Goal: Find specific page/section: Find specific page/section

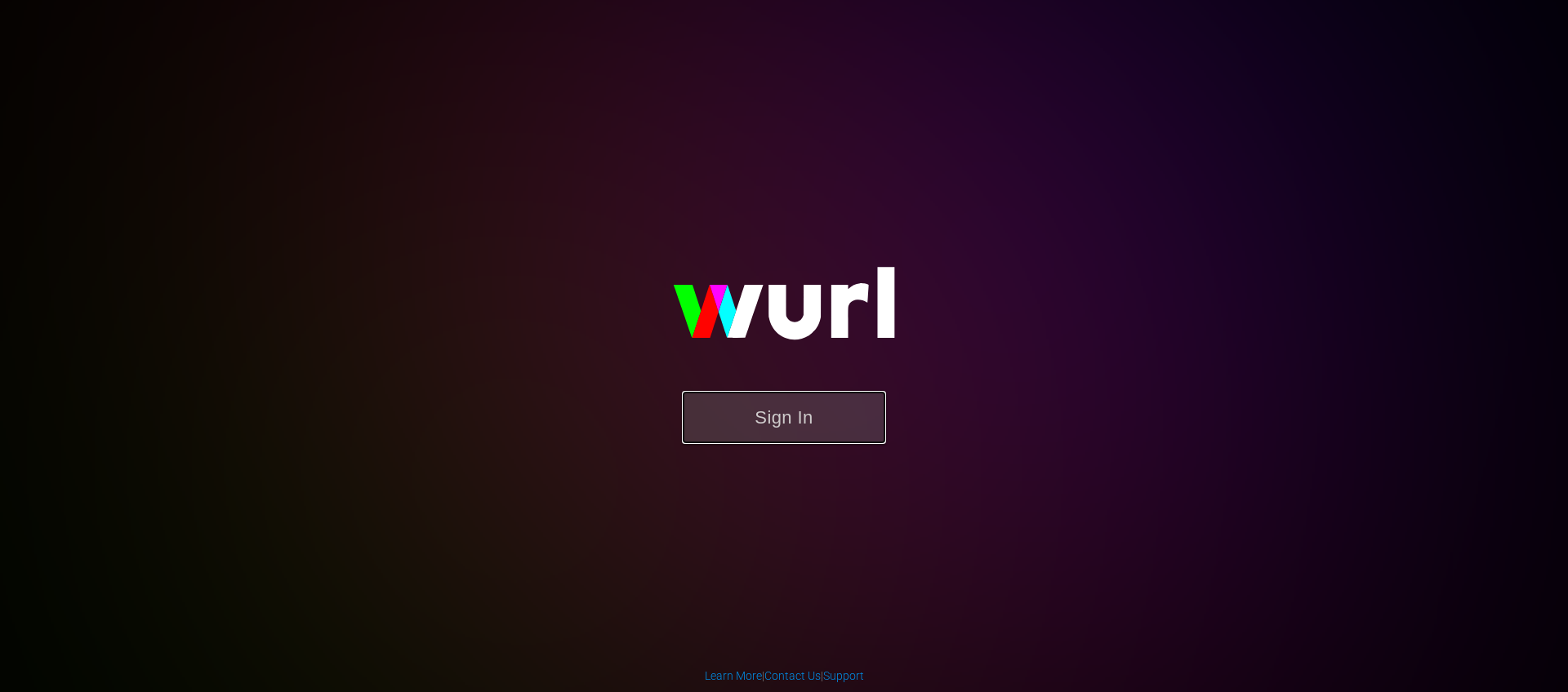
click at [809, 423] on button "Sign In" at bounding box center [784, 417] width 204 height 53
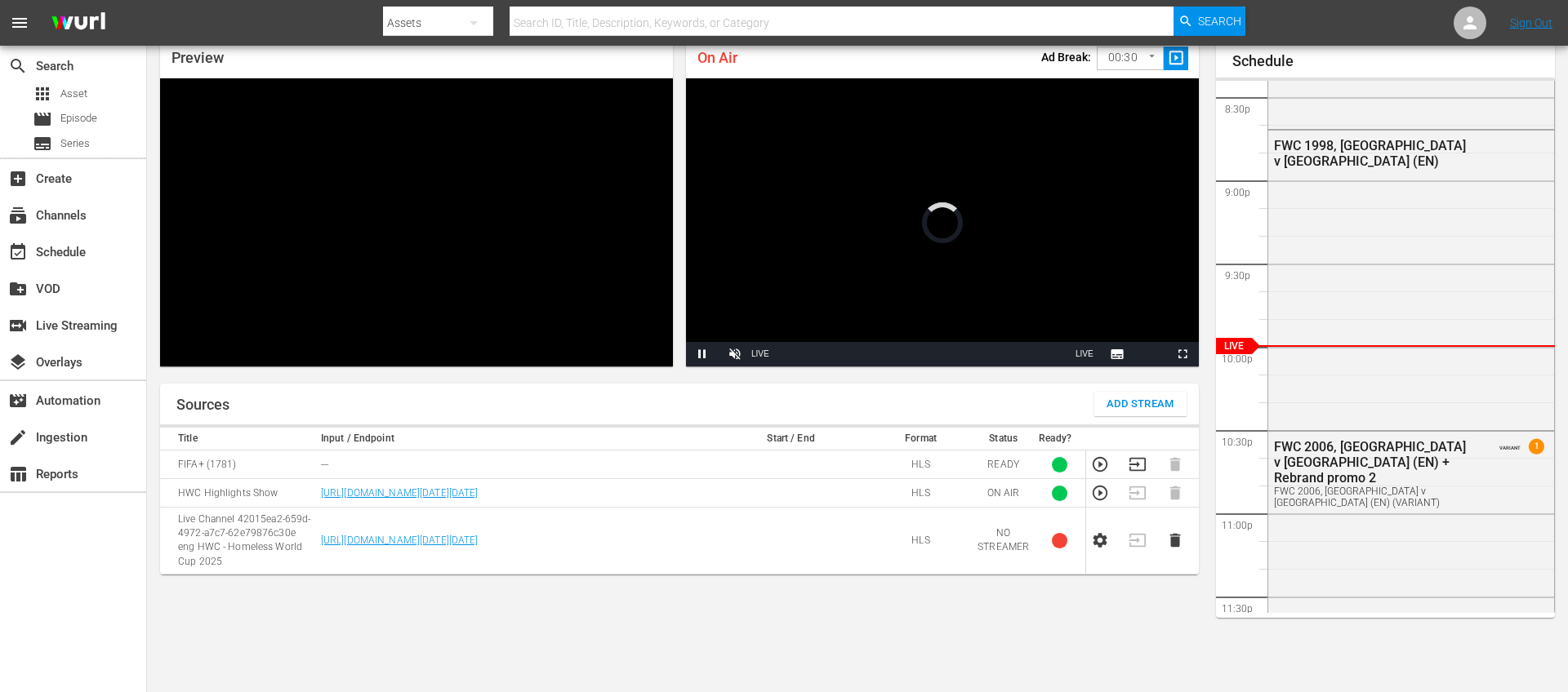
scroll to position [70, 0]
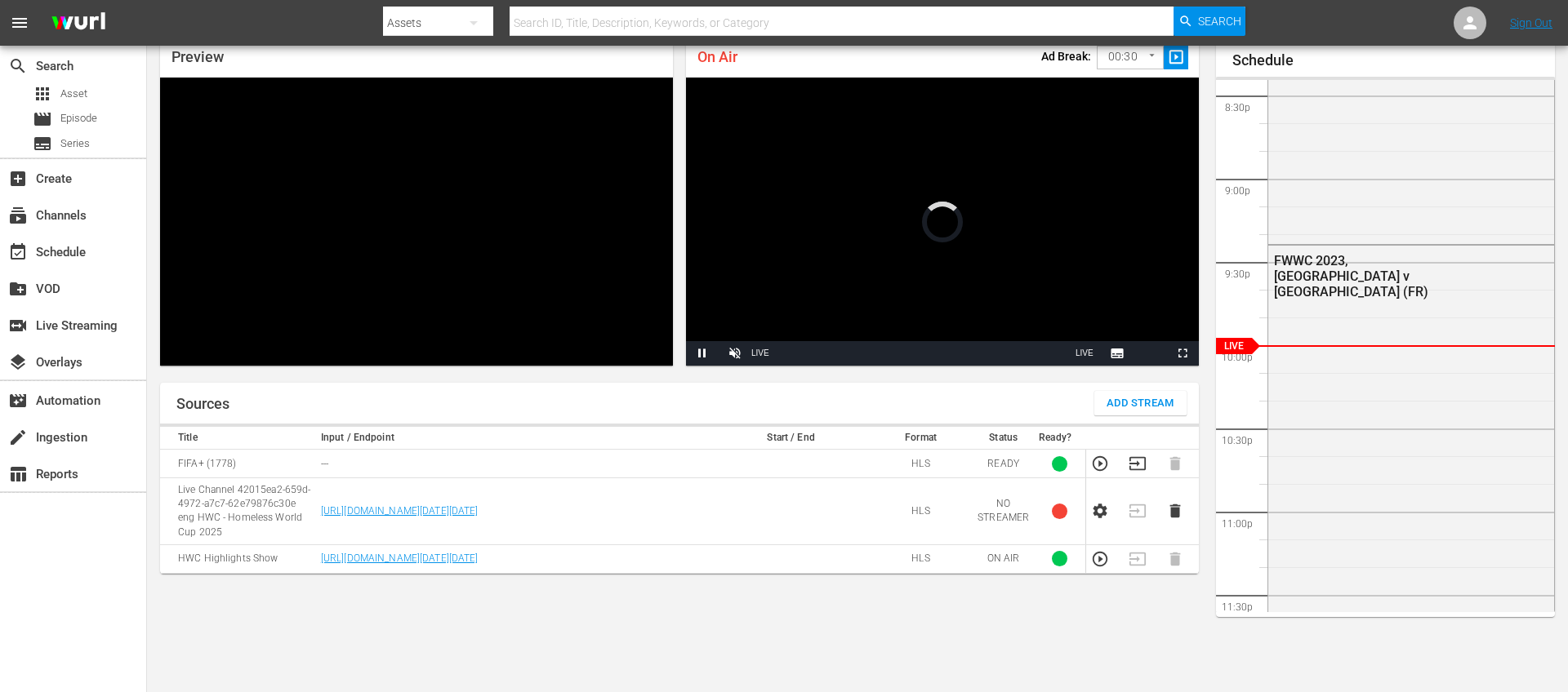
scroll to position [71, 0]
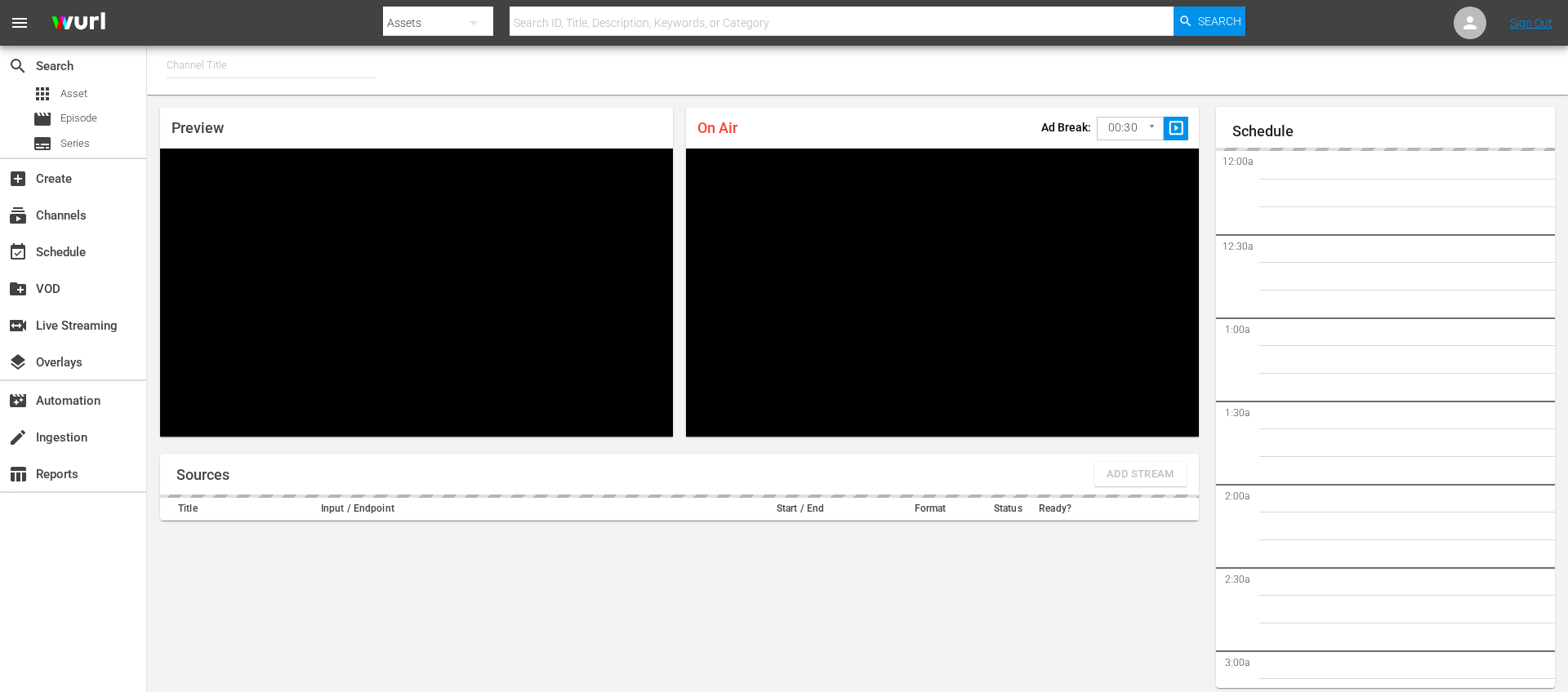
type input "FIFA+ German Local (1777)"
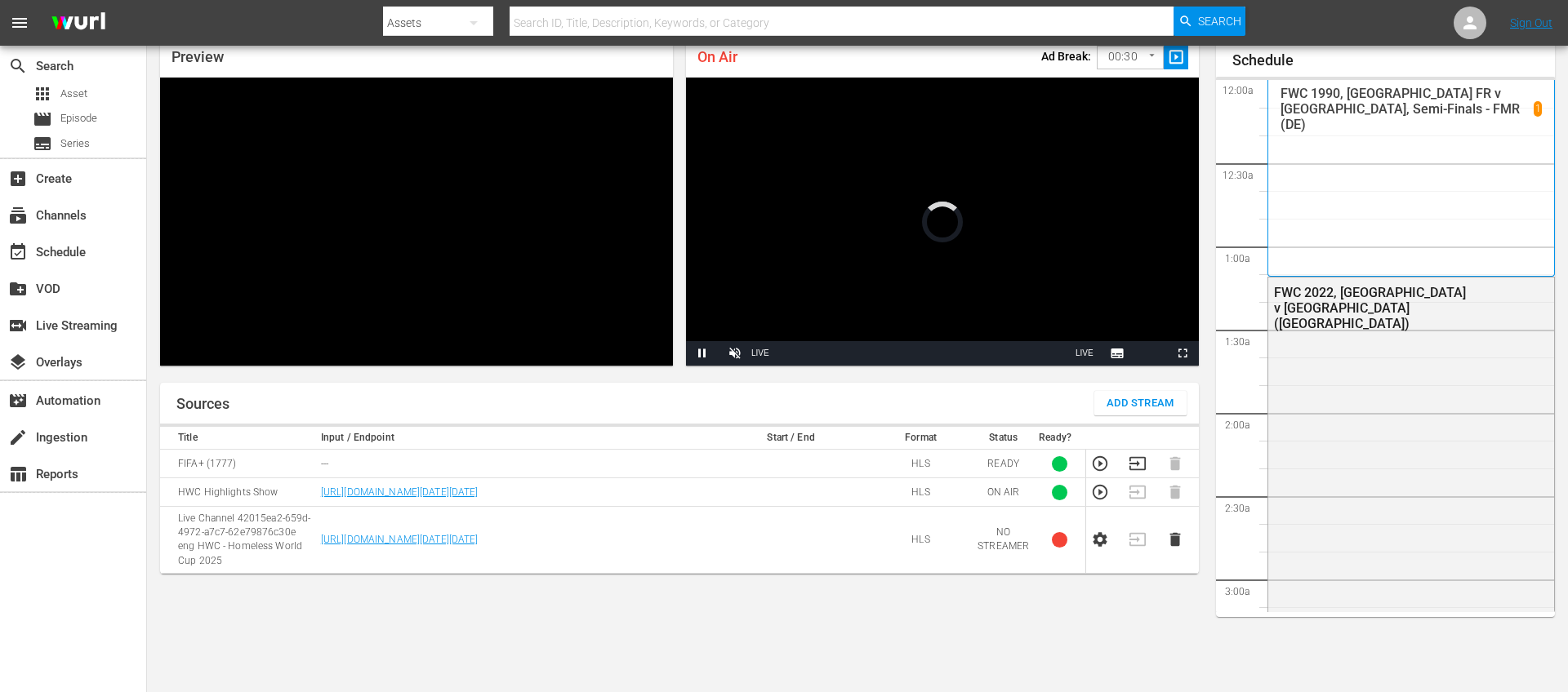
scroll to position [3399, 0]
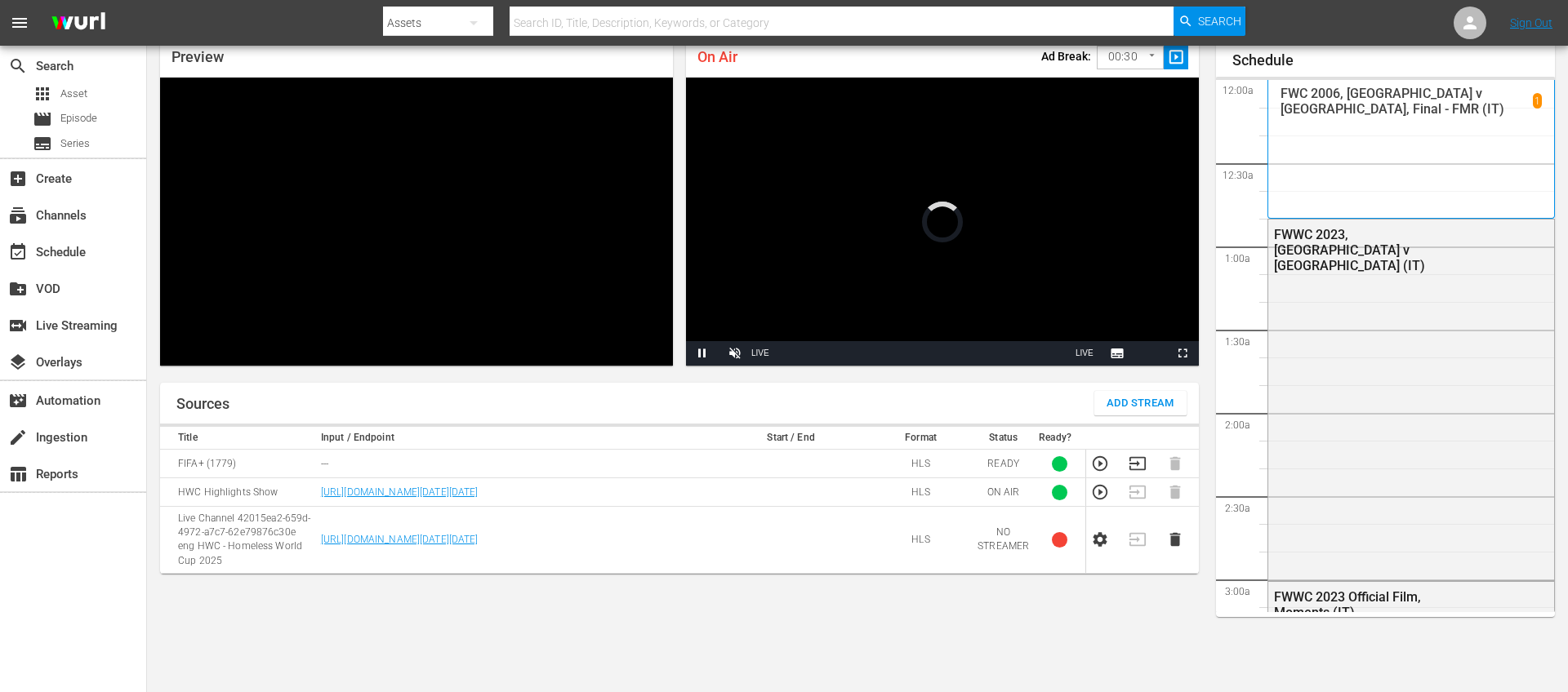
scroll to position [71, 0]
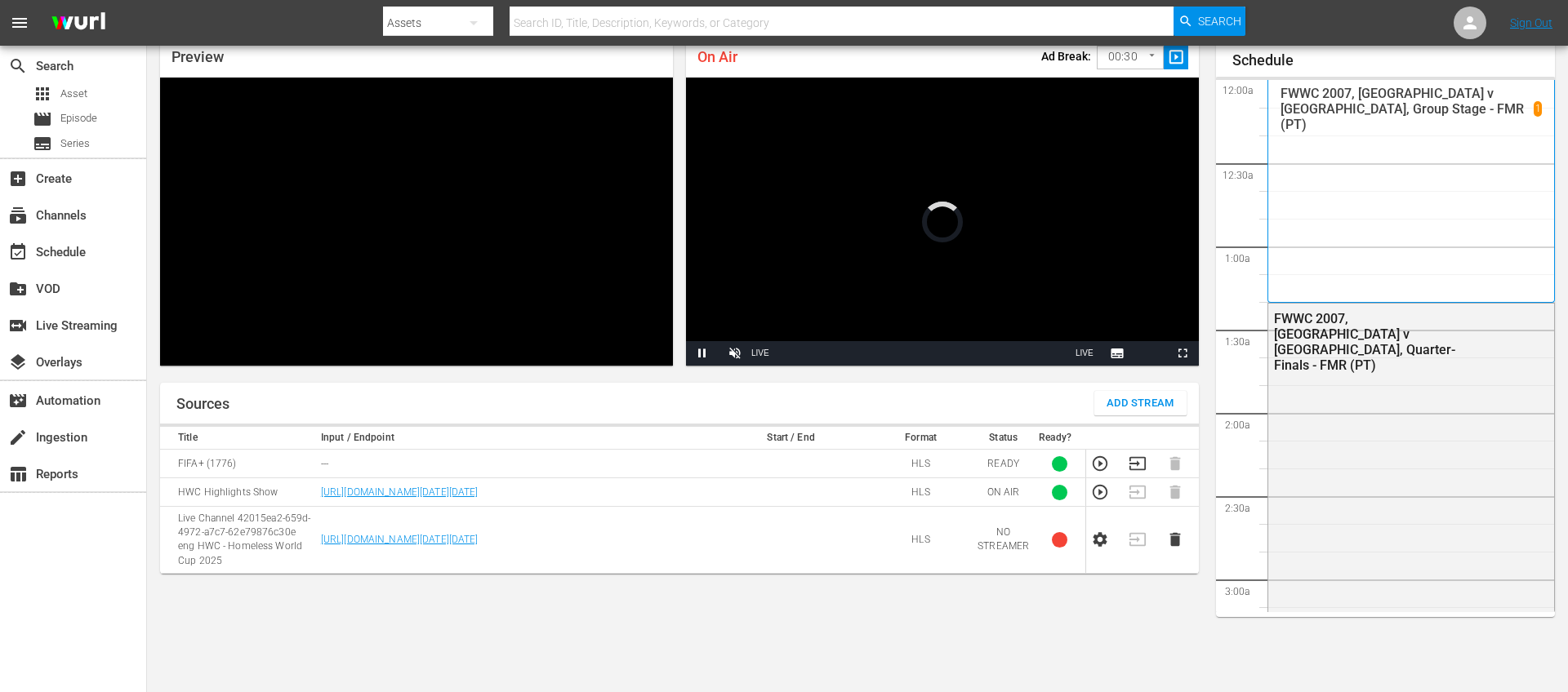
scroll to position [71, 0]
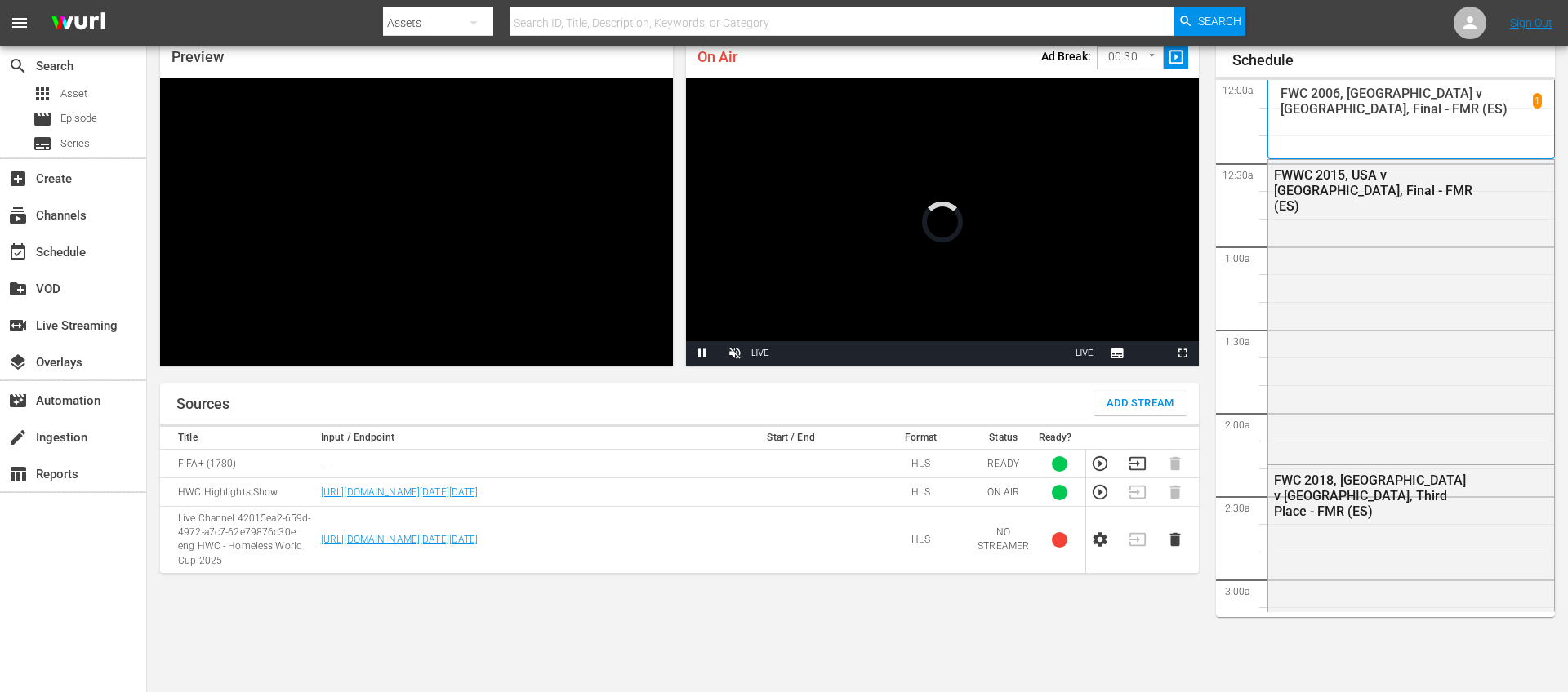
scroll to position [71, 0]
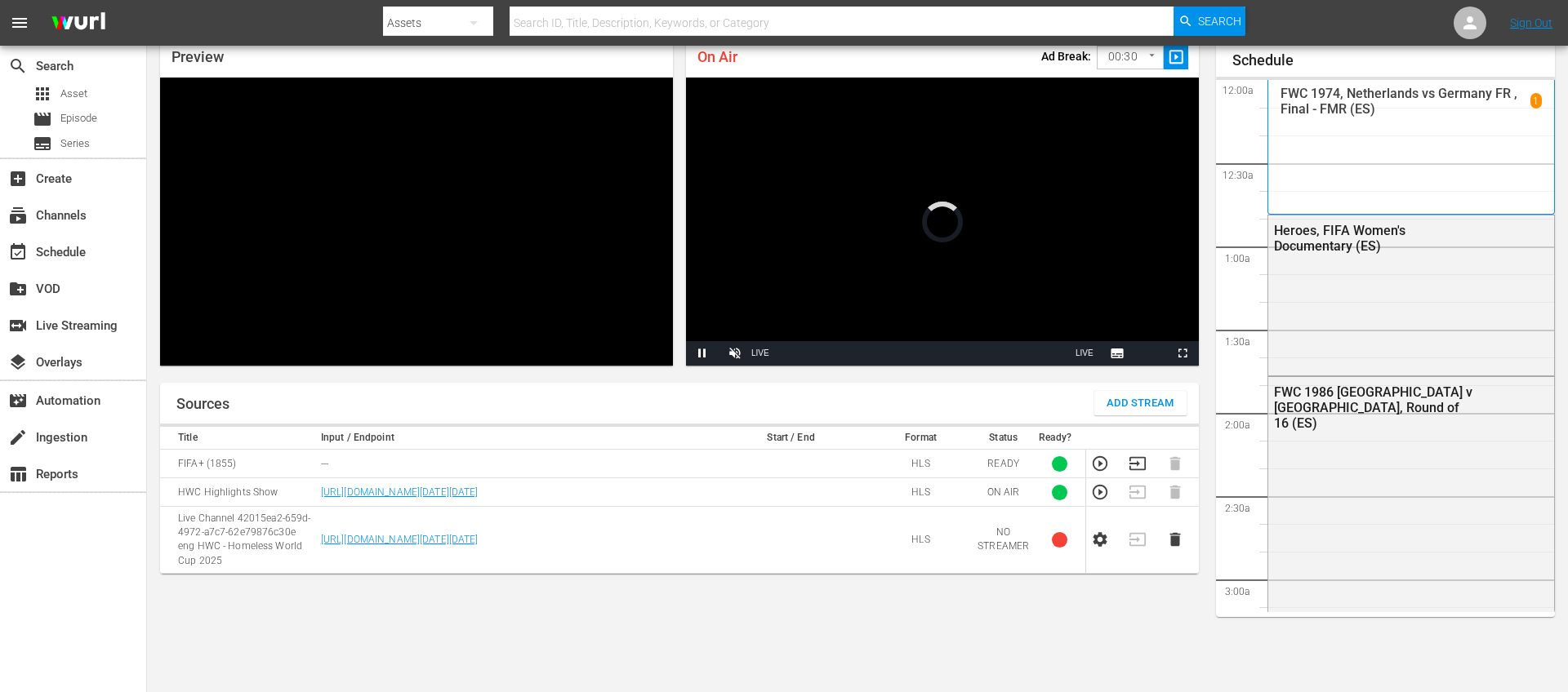
scroll to position [71, 0]
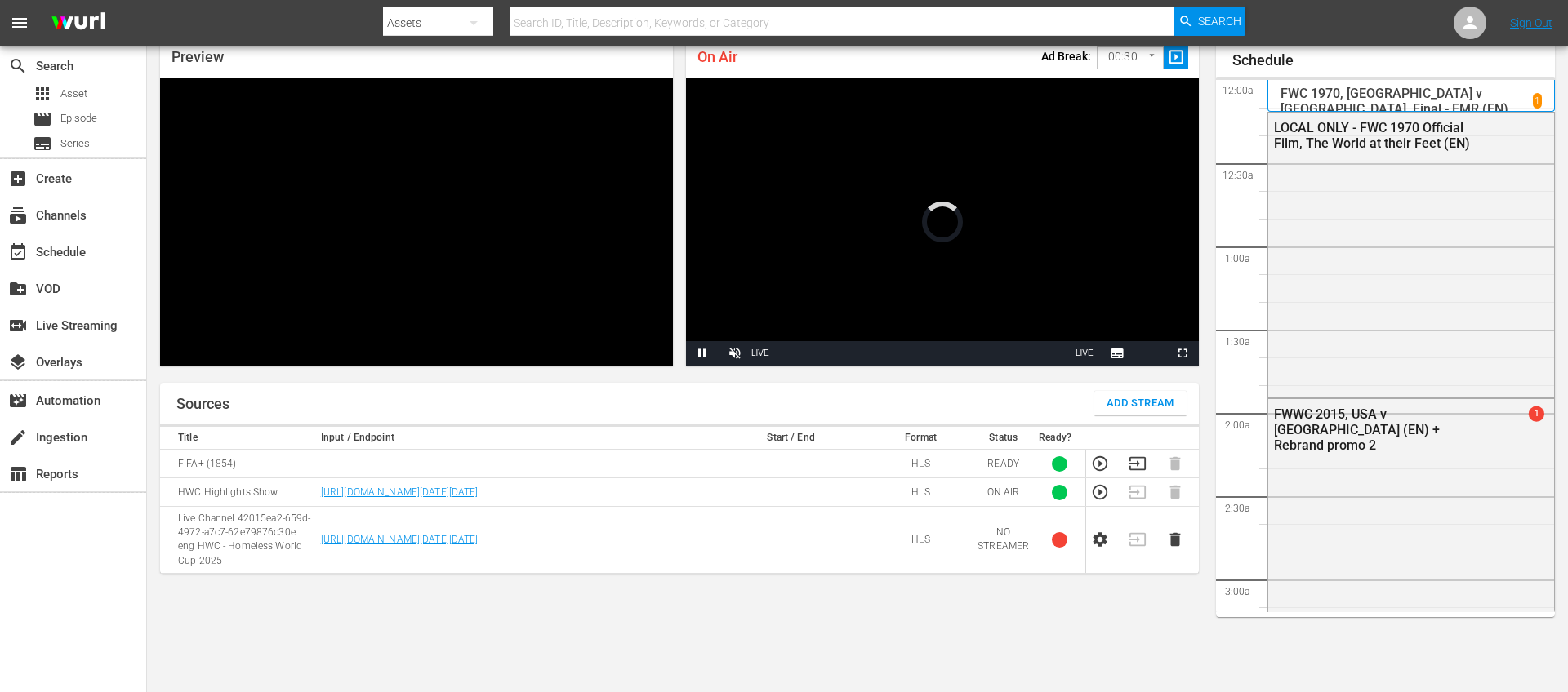
scroll to position [71, 0]
